Goal: Transaction & Acquisition: Purchase product/service

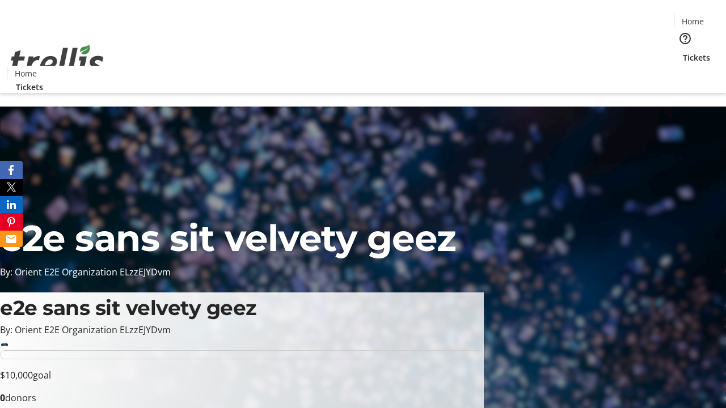
click at [683, 52] on span "Tickets" at bounding box center [696, 58] width 27 height 12
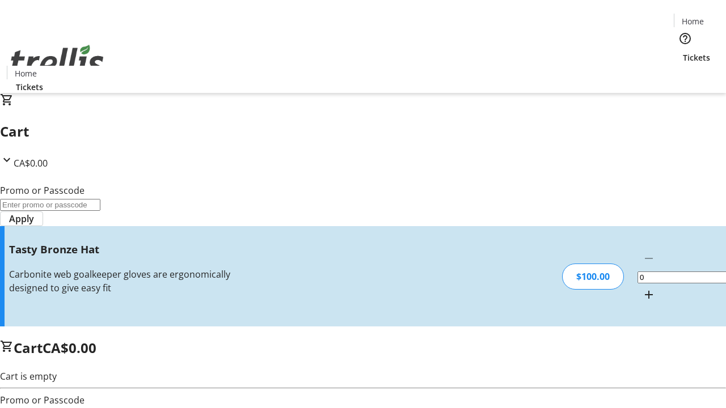
click at [642, 288] on mat-icon "Increment by one" at bounding box center [649, 295] width 14 height 14
type input "1"
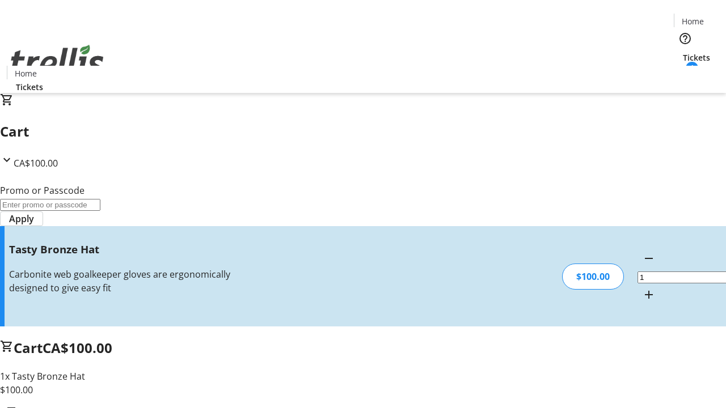
type input "FREE"
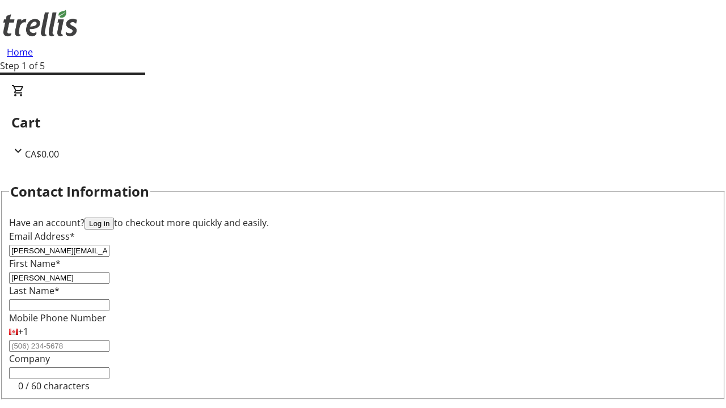
type input "[PERSON_NAME]"
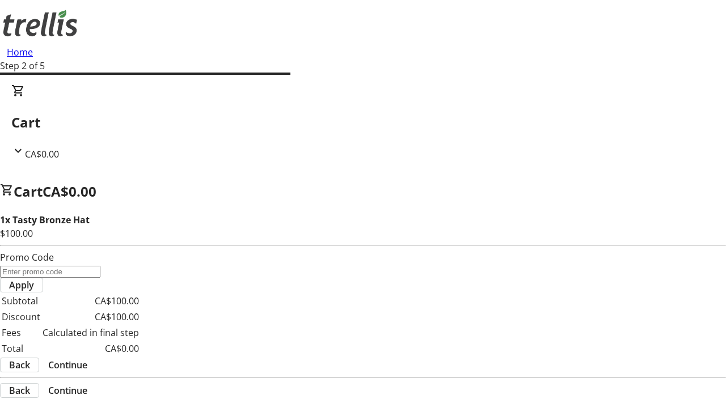
click at [87, 358] on span "Continue" at bounding box center [67, 365] width 39 height 14
